Goal: Task Accomplishment & Management: Use online tool/utility

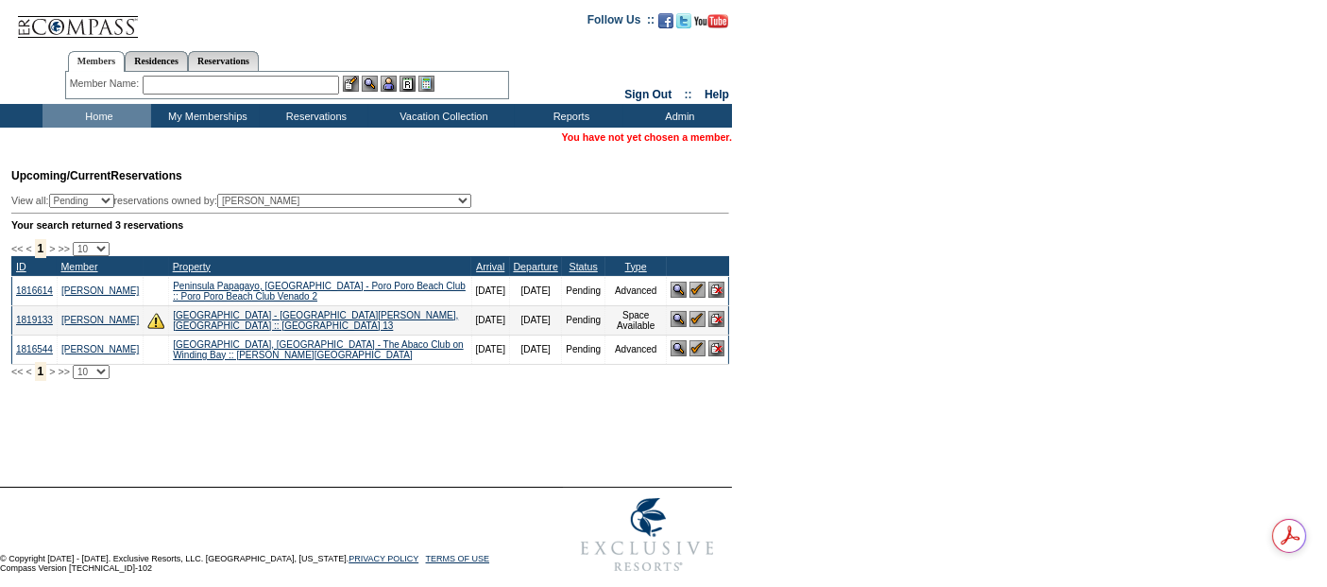
click at [202, 77] on input "text" at bounding box center [241, 85] width 197 height 19
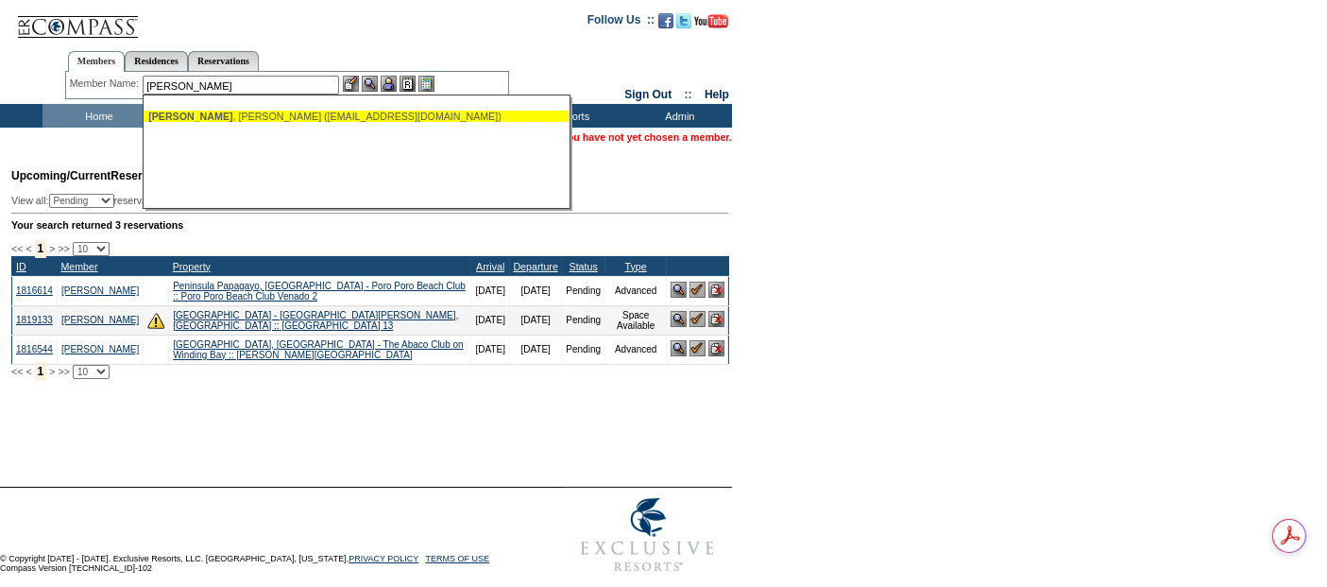
click at [282, 111] on div "Quartner , Andy (aquartner@cellport.com)" at bounding box center [356, 116] width 416 height 11
type input "Quartner, Andy (aquartner@cellport.com)"
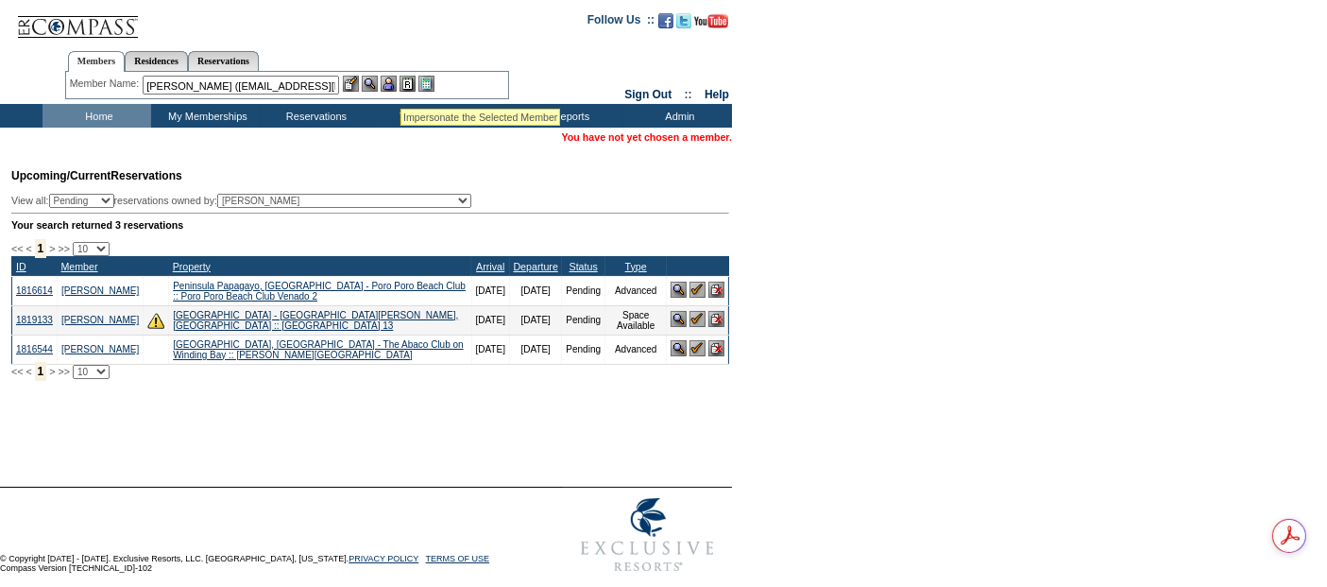
click at [397, 85] on img at bounding box center [389, 84] width 16 height 16
click at [682, 132] on link "[PERSON_NAME]" at bounding box center [690, 136] width 84 height 11
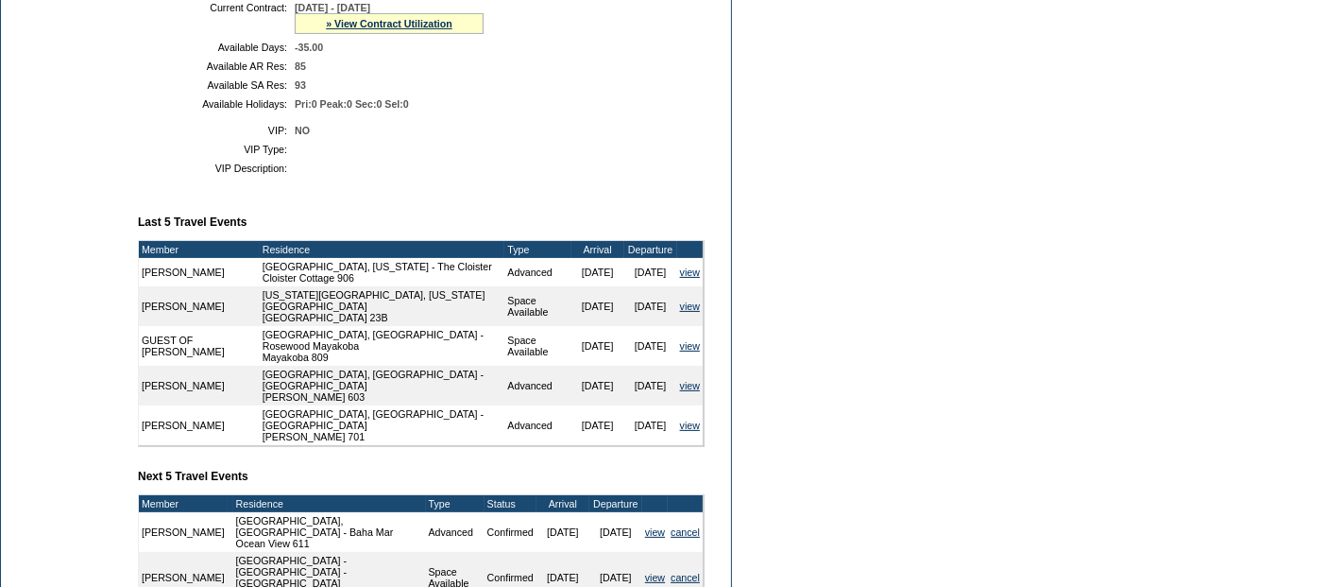
scroll to position [316, 0]
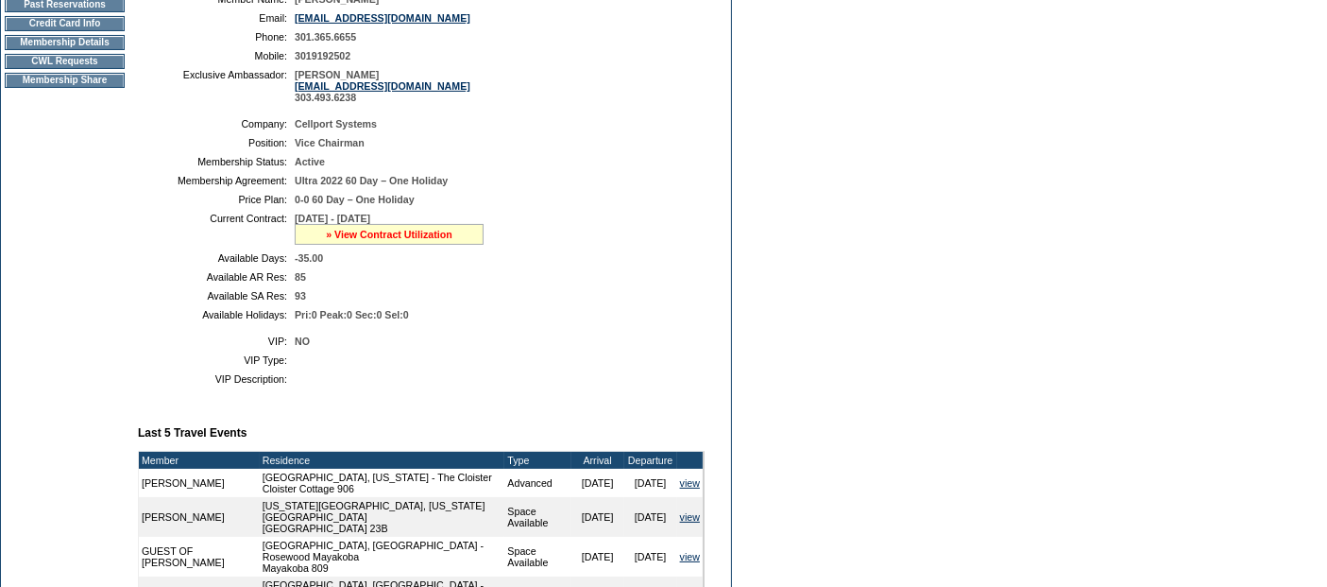
click at [399, 236] on link "» View Contract Utilization" at bounding box center [389, 234] width 127 height 11
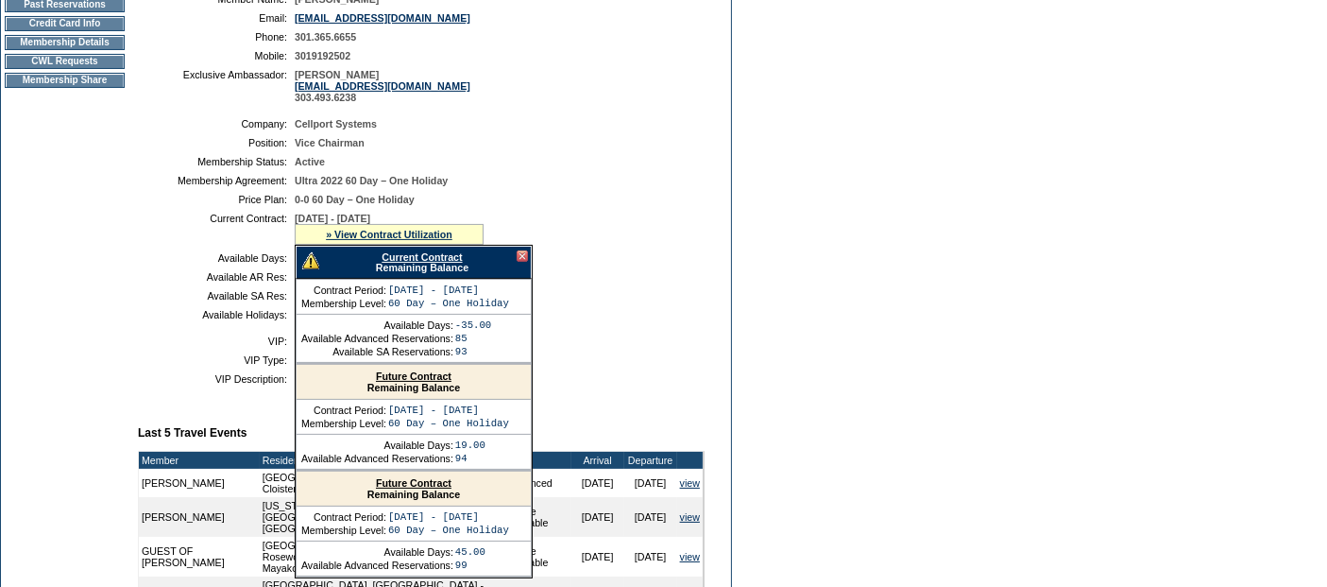
click at [127, 153] on td "Dashboard Personal Info Business Info Address Info Web Access Notes Current Res…" at bounding box center [65, 451] width 128 height 1170
click at [94, 49] on td "Membership Details" at bounding box center [65, 42] width 120 height 15
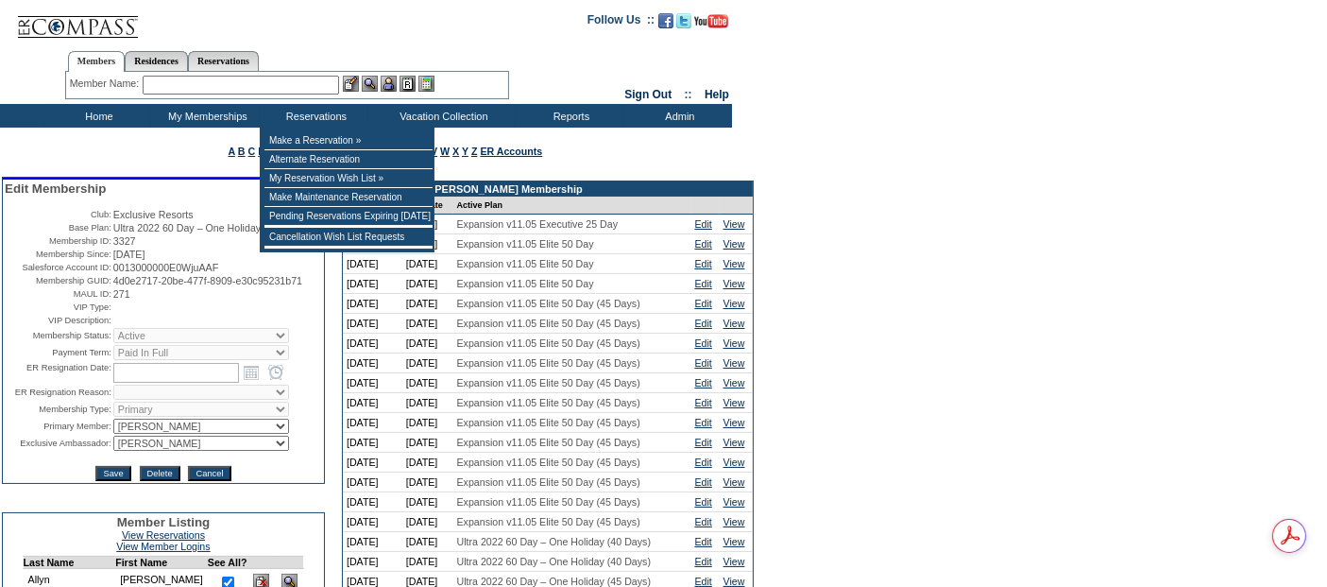
click at [285, 85] on input "text" at bounding box center [241, 85] width 197 height 19
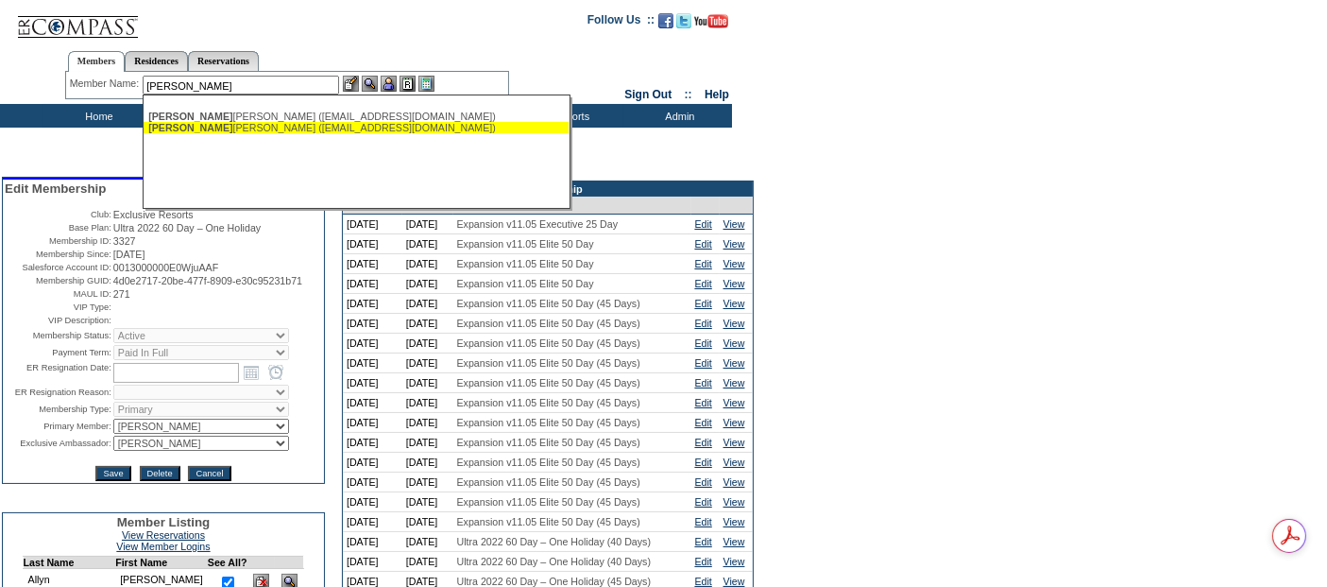
click at [364, 126] on div "[PERSON_NAME] [PERSON_NAME] ([EMAIL_ADDRESS][DOMAIN_NAME])" at bounding box center [356, 127] width 416 height 11
type input "[PERSON_NAME] ([EMAIL_ADDRESS][DOMAIN_NAME])"
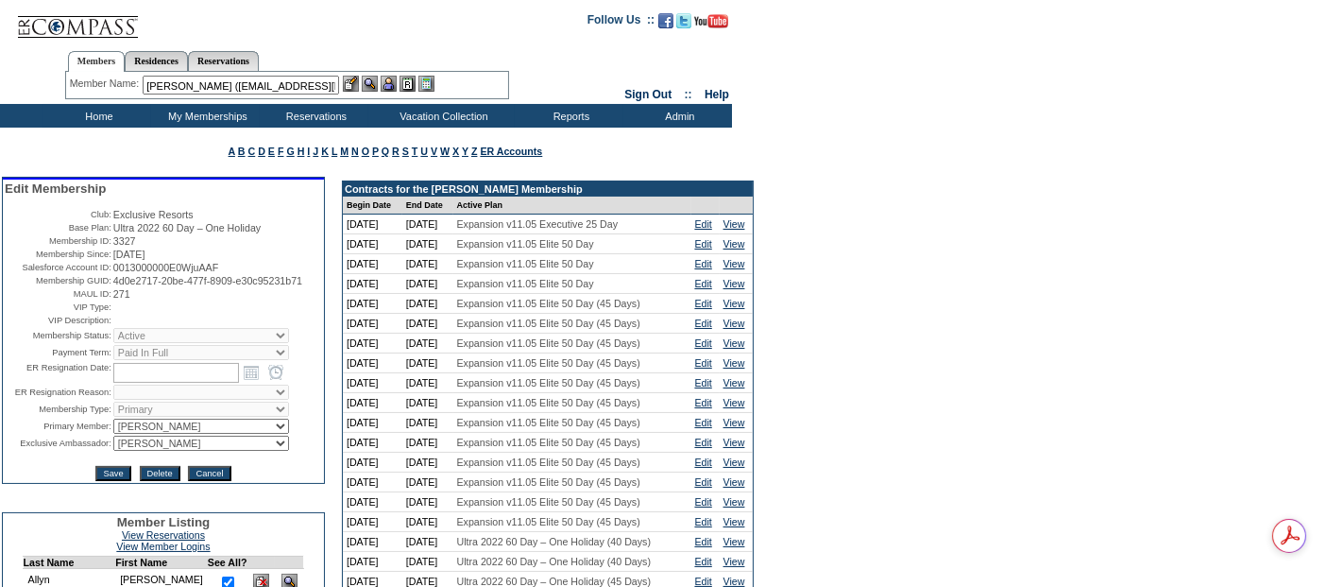
click at [393, 78] on img at bounding box center [389, 84] width 16 height 16
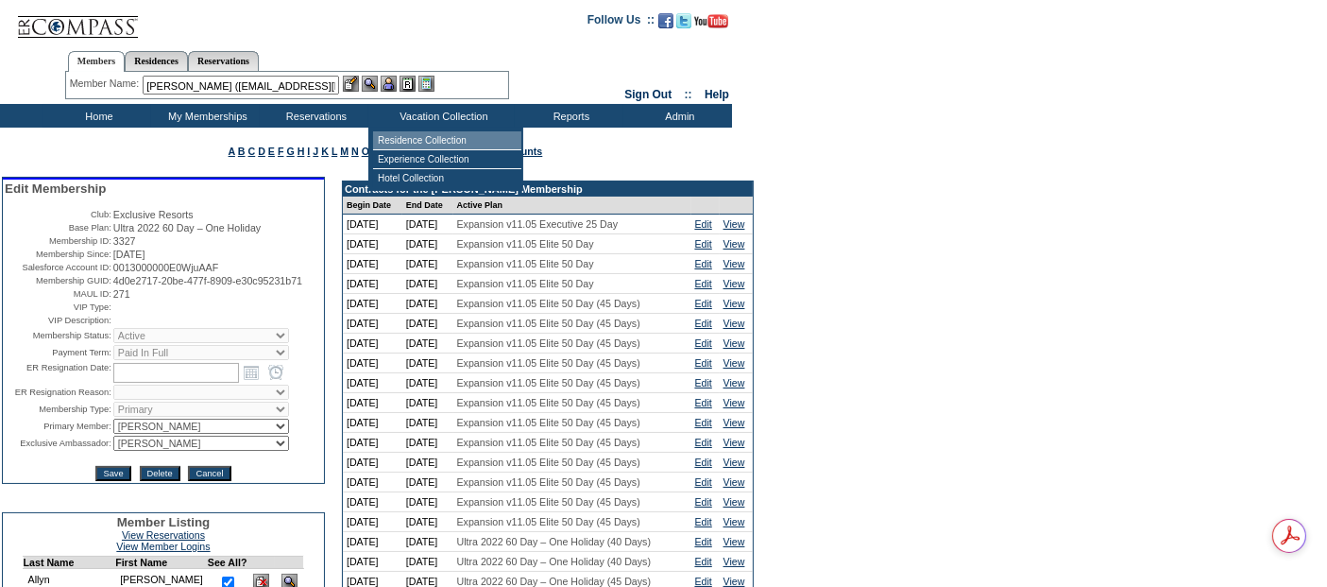
click at [425, 142] on td "Residence Collection" at bounding box center [447, 140] width 148 height 19
